Goal: Transaction & Acquisition: Purchase product/service

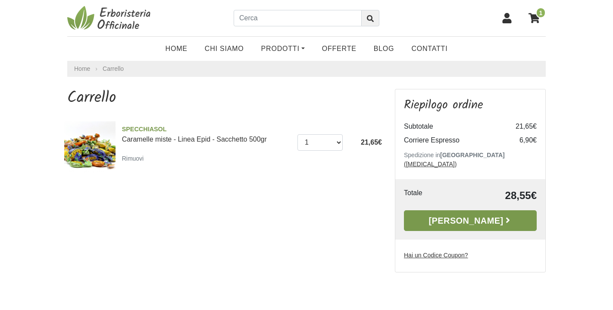
click at [444, 221] on link "Alla Cassa" at bounding box center [470, 220] width 133 height 21
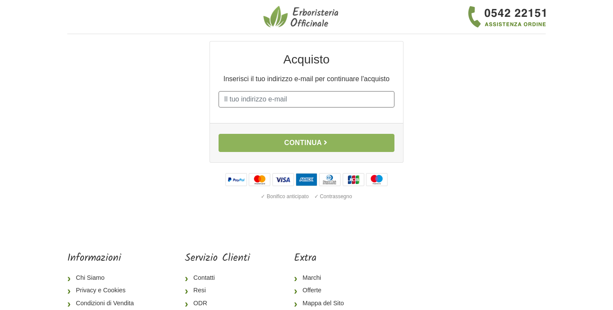
click at [312, 100] on input "E-mail" at bounding box center [307, 99] width 176 height 16
type input "[EMAIL_ADDRESS][DOMAIN_NAME]"
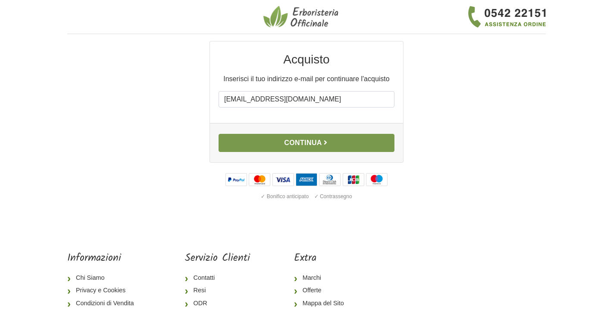
click at [279, 149] on button "Continua" at bounding box center [307, 143] width 176 height 18
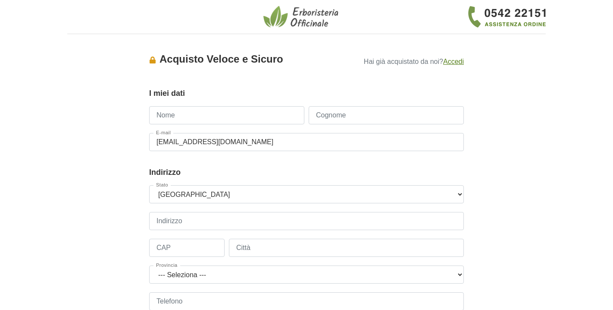
click at [230, 112] on input "Nome" at bounding box center [226, 115] width 155 height 18
type input "Stefano"
type input "Billi"
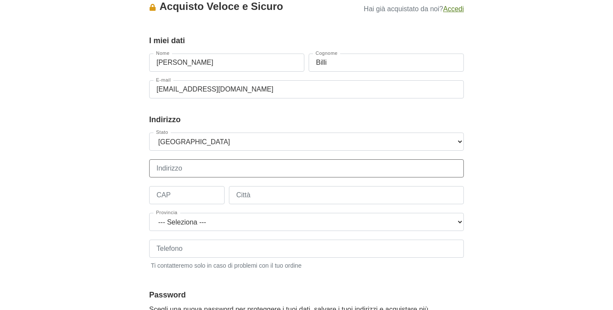
scroll to position [53, 0]
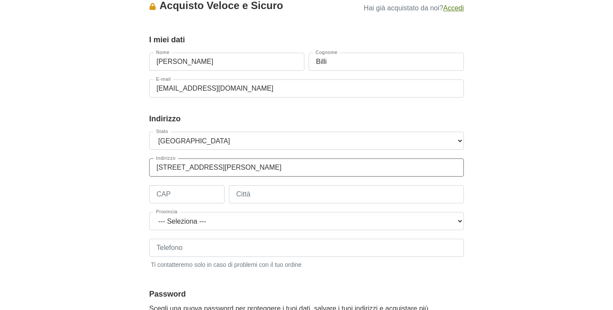
type input "Via Giuseppe Mazzini 31"
type input "48121"
type input "Ravenna"
click at [222, 217] on select "--- Seleziona --- Agrigento Alessandria Ancona Aosta Arezzo Ascoli Piceno Asti …" at bounding box center [306, 221] width 315 height 18
select select "3919"
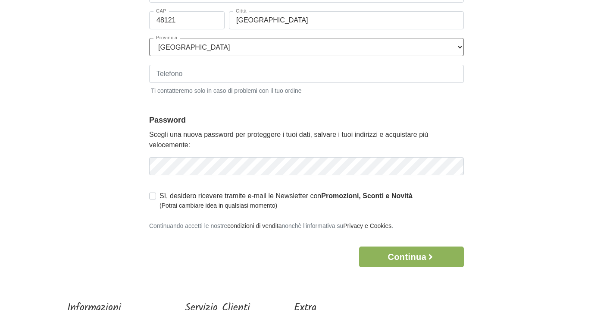
scroll to position [229, 0]
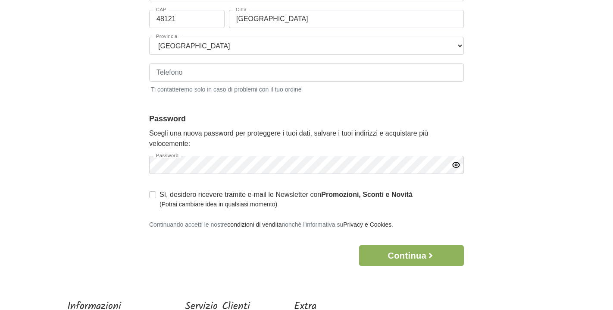
click at [456, 166] on icon "button" at bounding box center [456, 164] width 2 height 2
click at [420, 258] on button "Continua" at bounding box center [411, 255] width 105 height 21
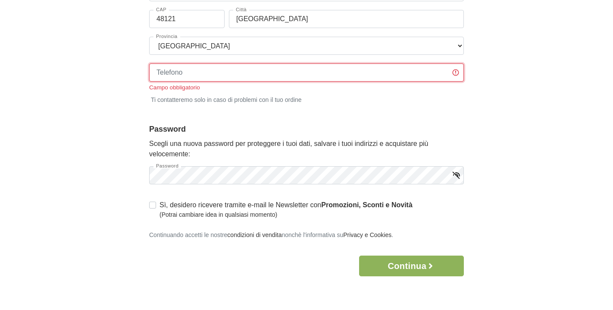
click at [240, 74] on input "Telefono" at bounding box center [306, 72] width 315 height 18
type input "3883592585"
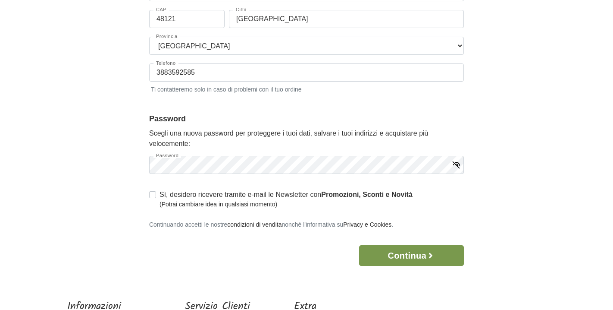
click at [404, 254] on button "Continua" at bounding box center [411, 255] width 105 height 21
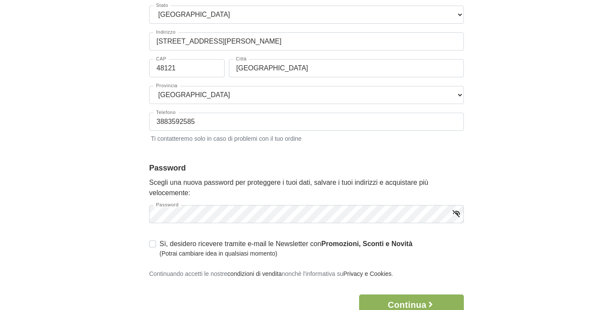
scroll to position [277, 0]
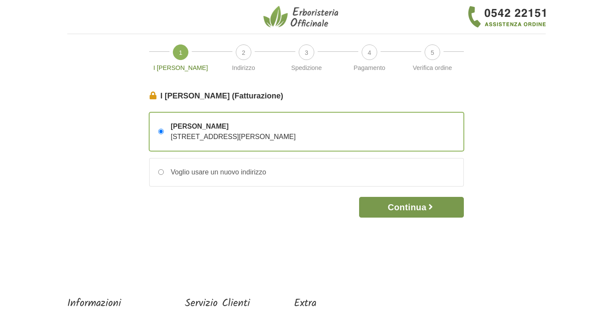
click at [410, 205] on button "Continua" at bounding box center [411, 207] width 105 height 21
click at [414, 206] on button "Continua" at bounding box center [411, 207] width 105 height 21
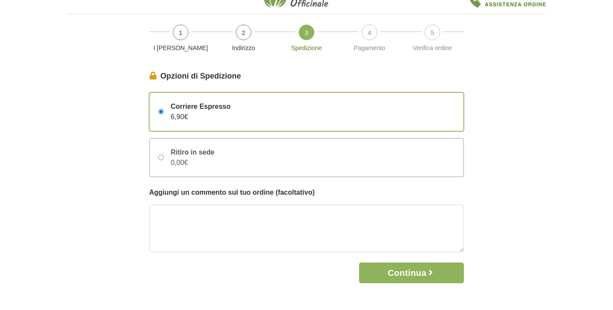
scroll to position [23, 0]
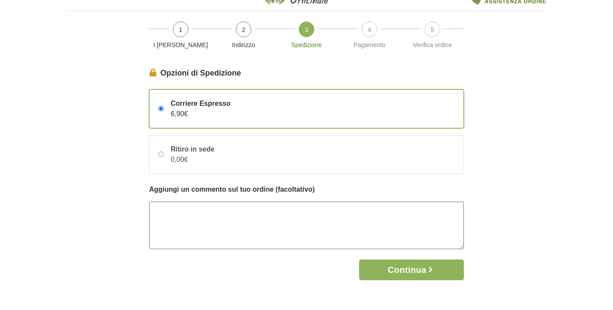
click at [270, 207] on textarea at bounding box center [306, 224] width 315 height 47
type textarea "C"
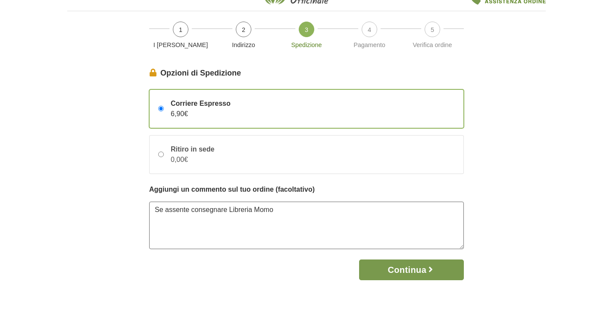
type textarea "Se assente consegnare Libreria Momo"
click at [413, 271] on button "Continua" at bounding box center [411, 269] width 105 height 21
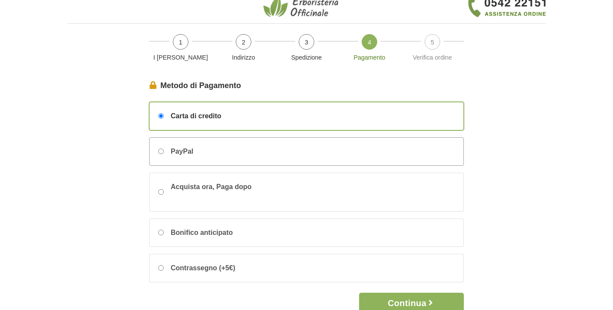
scroll to position [13, 0]
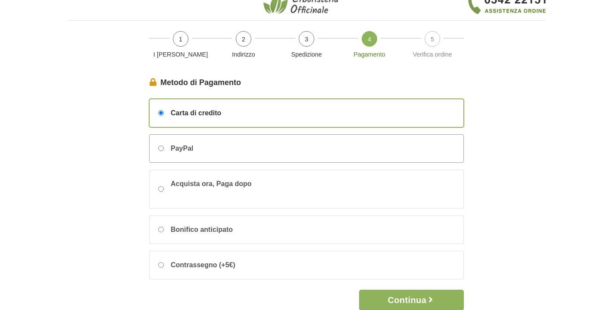
click at [384, 156] on div "PayPal" at bounding box center [307, 149] width 314 height 28
click at [164, 151] on input "PayPal" at bounding box center [161, 148] width 6 height 6
radio input "true"
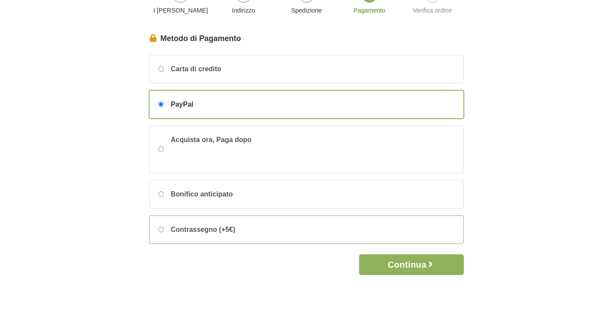
scroll to position [63, 0]
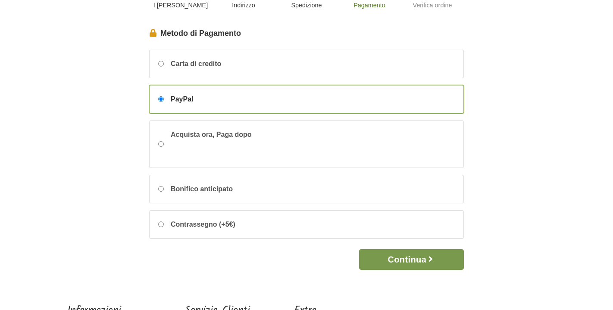
click at [414, 257] on button "Continua" at bounding box center [411, 259] width 105 height 21
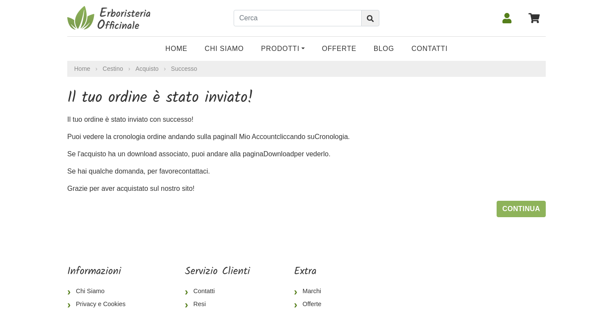
scroll to position [41, 0]
